Goal: Communication & Community: Answer question/provide support

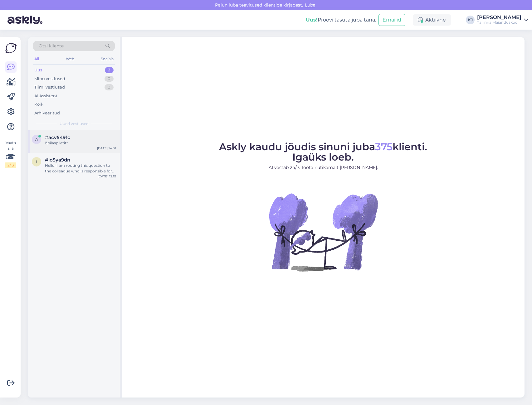
click at [102, 139] on div "#acv549fc" at bounding box center [80, 138] width 71 height 6
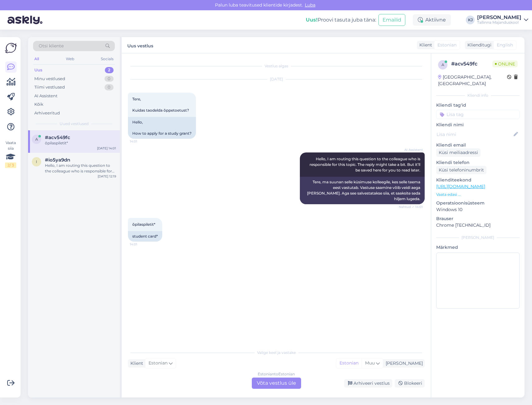
click at [242, 211] on div "õpilaspiletit* 14:01 student card*" at bounding box center [276, 229] width 297 height 37
click at [266, 383] on div "Estonian to Estonian Võta vestlus üle" at bounding box center [276, 383] width 49 height 11
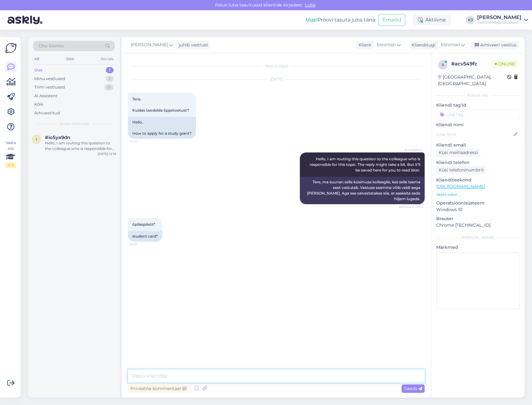
click at [265, 379] on textarea at bounding box center [276, 376] width 297 height 13
type textarea "Tere. Õpilaspiletit saab leheküljelt [DOMAIN_NAME]"
click at [329, 379] on textarea at bounding box center [276, 376] width 297 height 13
click at [470, 110] on input at bounding box center [477, 114] width 83 height 9
type input "õpilaspilet"
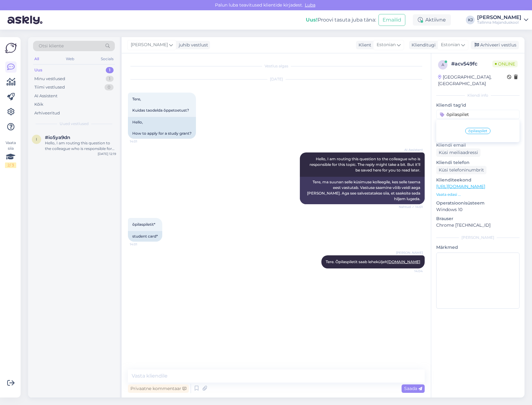
click at [475, 129] on span "õpilaspilet" at bounding box center [477, 131] width 19 height 4
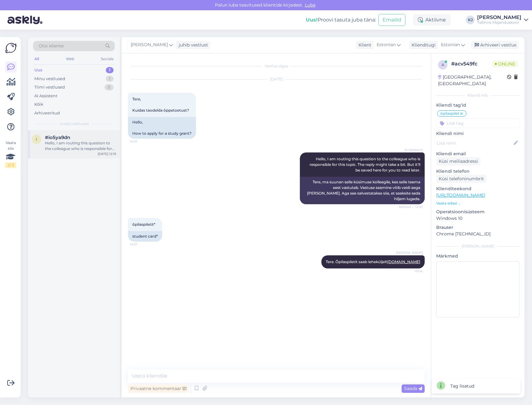
click at [78, 147] on div "Hello, I am routing this question to the colleague who is responsible for this …" at bounding box center [80, 145] width 71 height 11
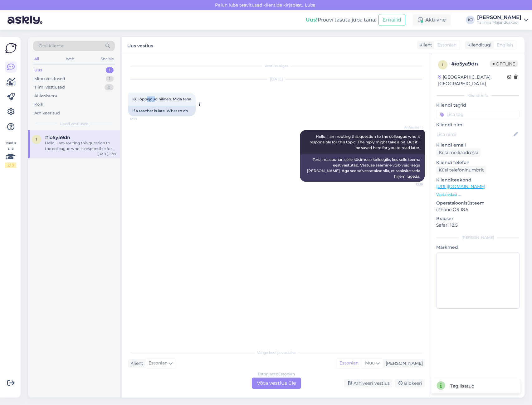
drag, startPoint x: 148, startPoint y: 98, endPoint x: 159, endPoint y: 98, distance: 10.9
click at [157, 98] on span "Kui õppejõud hilineb. Mida teha" at bounding box center [161, 99] width 59 height 5
click at [161, 98] on span "Kui õppejõud hilineb. Mida teha" at bounding box center [161, 99] width 59 height 5
click at [286, 383] on div "Estonian to Estonian Võta vestlus üle" at bounding box center [276, 383] width 49 height 11
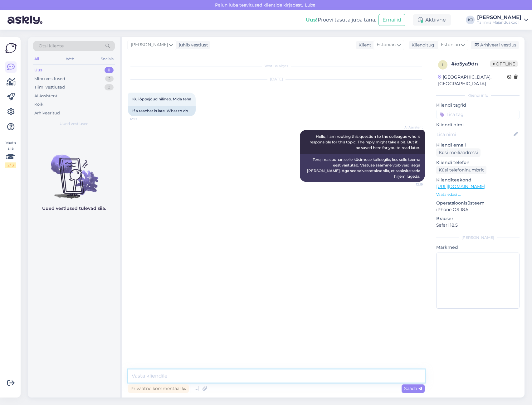
click at [292, 375] on textarea at bounding box center [276, 376] width 297 height 13
click at [330, 379] on textarea "Tere. Palun kirjutage või helistage enda õppetöökoordinaatorile." at bounding box center [276, 376] width 297 height 13
drag, startPoint x: 351, startPoint y: 373, endPoint x: 300, endPoint y: 378, distance: 51.8
click at [300, 378] on textarea "Tere. Palun kirjutage või helistage enda õppetöökoordinaatorile või õppetooli j…" at bounding box center [276, 376] width 297 height 13
type textarea "Tere. Palun kirjutage või helistage enda õppetöökoordinaatorile või tunniplaani…"
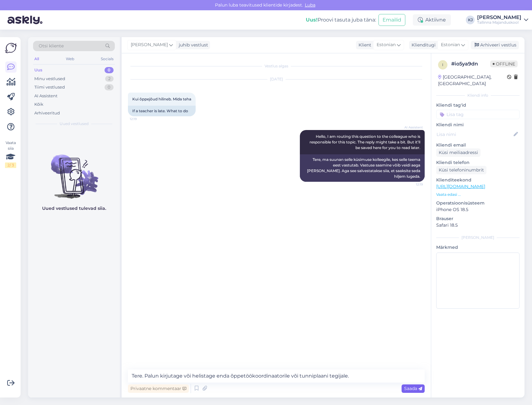
click at [420, 385] on div "Saada" at bounding box center [413, 389] width 23 height 8
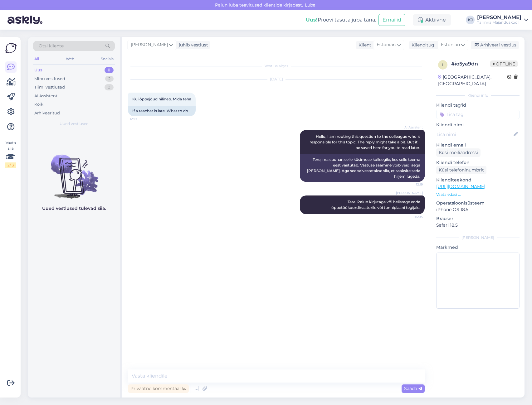
click at [384, 286] on div "Vestlus algas [DATE] Kui õppejõud hilineb. Mida teha 12:19 If a teacher is late…" at bounding box center [279, 212] width 302 height 305
click at [495, 42] on div "Arhiveeri vestlus" at bounding box center [495, 45] width 48 height 8
click at [231, 104] on div "[DATE] Kui õppejõud hilineb. Mida teha 12:19 If a teacher is late. What to do" at bounding box center [276, 98] width 297 height 51
click at [496, 22] on div "Tallinna Majanduskool" at bounding box center [499, 22] width 44 height 5
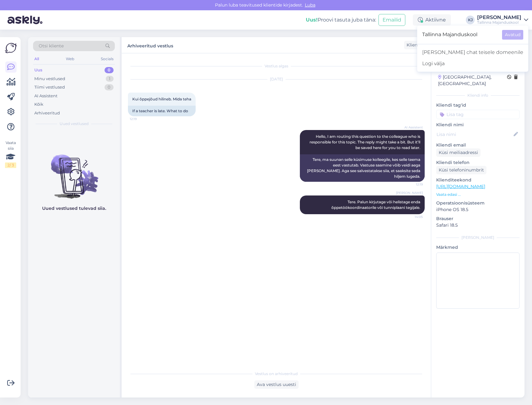
click at [347, 48] on div "Arhiveeritud vestlus Klient Estonian Klienditugi Estonian" at bounding box center [323, 45] width 403 height 16
click at [14, 112] on icon at bounding box center [10, 111] width 7 height 7
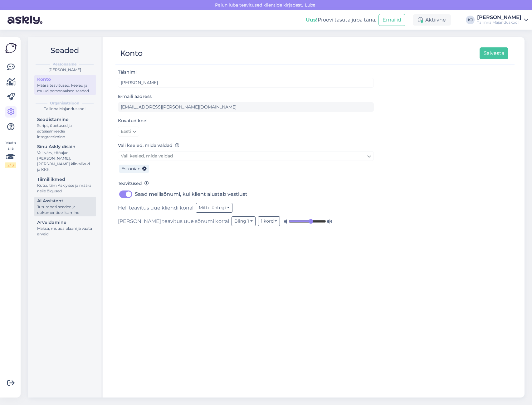
click at [63, 204] on div "Juturoboti seaded ja dokumentide lisamine" at bounding box center [65, 209] width 56 height 11
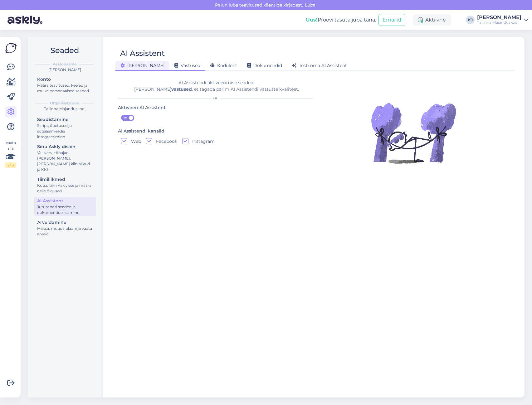
click at [169, 70] on div "Vastused" at bounding box center [187, 66] width 36 height 10
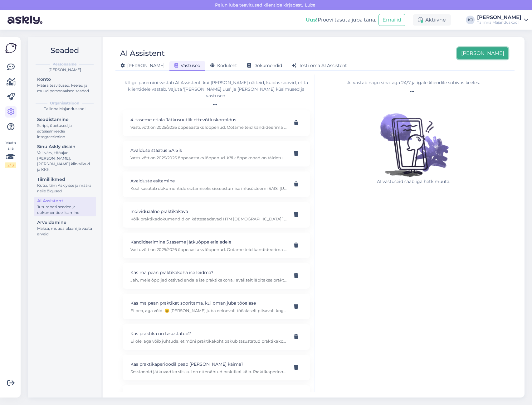
click at [496, 57] on button "[PERSON_NAME]" at bounding box center [482, 53] width 51 height 12
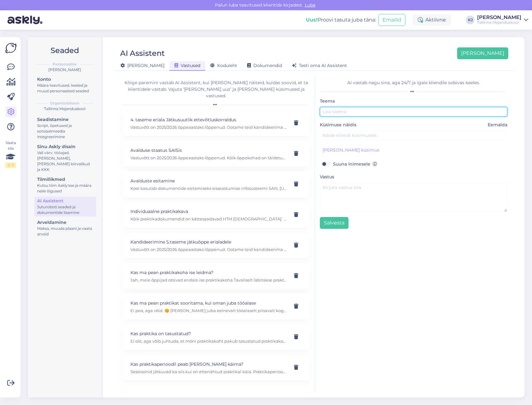
click at [404, 113] on input "text" at bounding box center [414, 112] width 188 height 10
type input "Õpilaspilet"
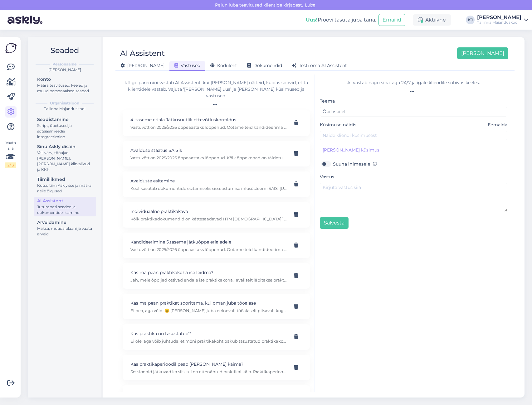
click at [378, 141] on div "Teema Õpilaspilet Küsimuse näidis Eemalda [PERSON_NAME] kliendi küsimus Suuna i…" at bounding box center [414, 163] width 188 height 132
click at [380, 137] on input "text" at bounding box center [414, 136] width 188 height 10
type input "[PERSON_NAME] saab õpilaspileti tellida?"
click at [342, 149] on button "[PERSON_NAME] küsimus" at bounding box center [351, 150] width 62 height 10
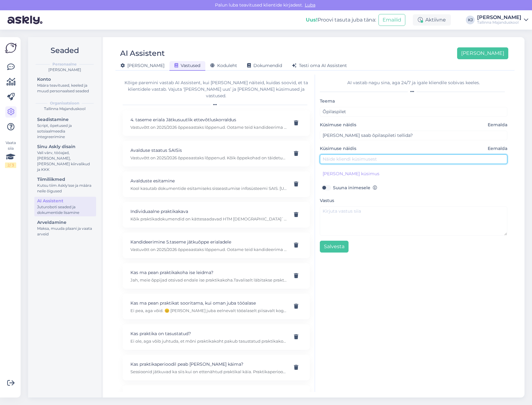
click at [352, 157] on input "text" at bounding box center [414, 159] width 188 height 10
type input "Kuidas saab õpilaspileti?"
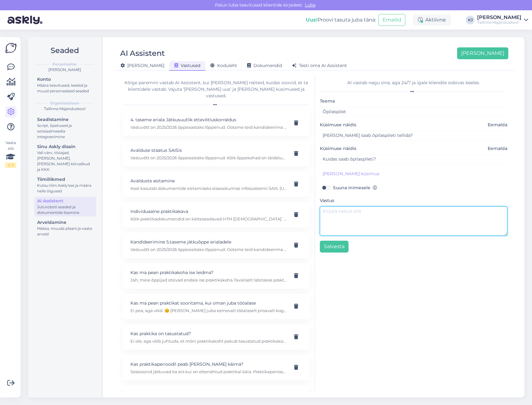
click at [344, 220] on textarea at bounding box center [414, 221] width 188 height 29
click at [376, 229] on textarea "Õpilaspiletit saab tellida leheküljelt [DOMAIN_NAME]." at bounding box center [414, 221] width 188 height 29
click at [398, 219] on textarea "Õpilaspiletit saab tellida leheküljelt [DOMAIN_NAME]." at bounding box center [414, 221] width 188 height 29
click at [439, 214] on textarea "Õpilaspiletit saab tellida leheküljelt [DOMAIN_NAME]." at bounding box center [414, 221] width 188 height 29
type textarea "Õpilaspiletit saab tellida leheküljelt [DOMAIN_NAME]."
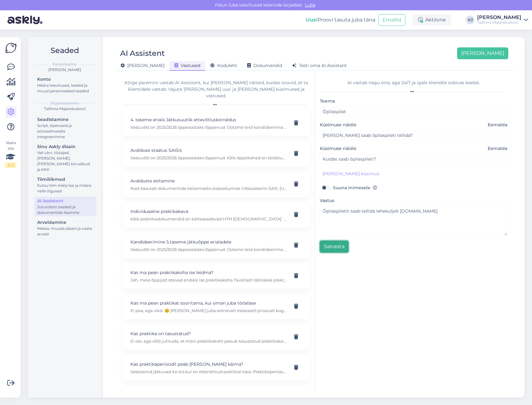
click at [342, 244] on button "Salvesta" at bounding box center [334, 247] width 29 height 12
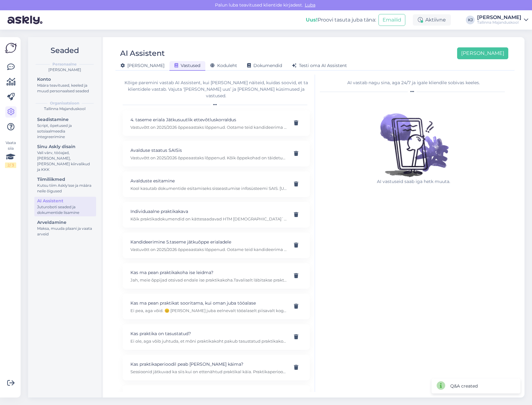
click at [422, 219] on div "AI vastab nagu sina, aga 24/7 [PERSON_NAME] kliendile sobivas keeles. AI vastus…" at bounding box center [413, 234] width 197 height 318
